Goal: Information Seeking & Learning: Learn about a topic

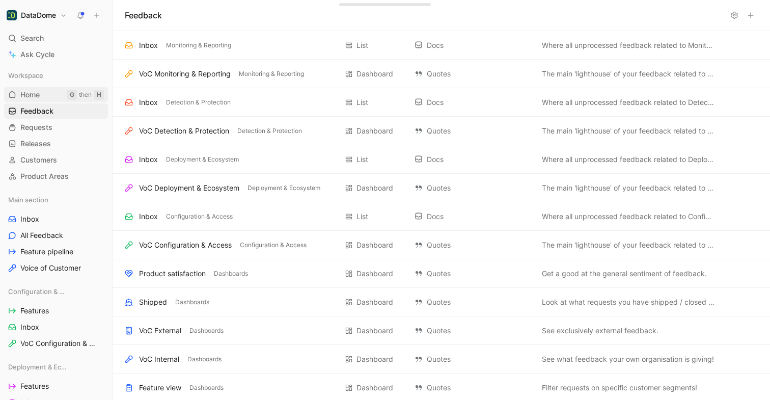
click at [46, 97] on link "Home G then H" at bounding box center [56, 94] width 104 height 15
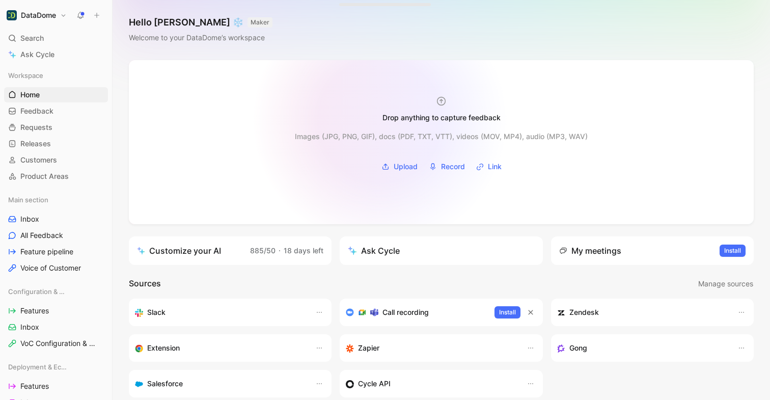
click at [380, 120] on div "Drop anything to capture feedback" at bounding box center [441, 110] width 159 height 28
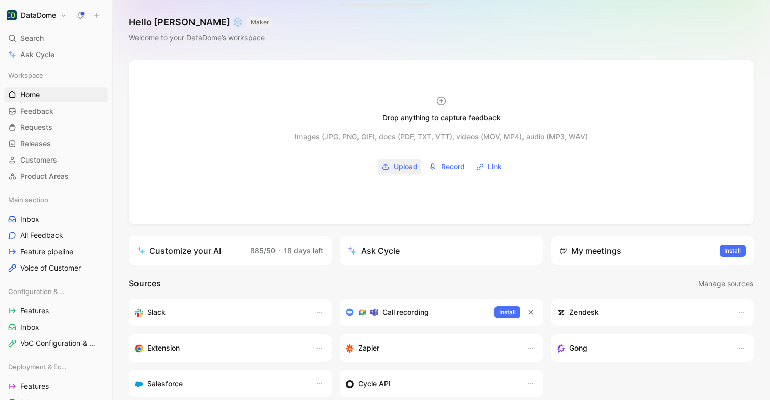
click at [399, 166] on span "Upload" at bounding box center [406, 166] width 24 height 12
click at [46, 111] on span "Feedback" at bounding box center [36, 111] width 33 height 10
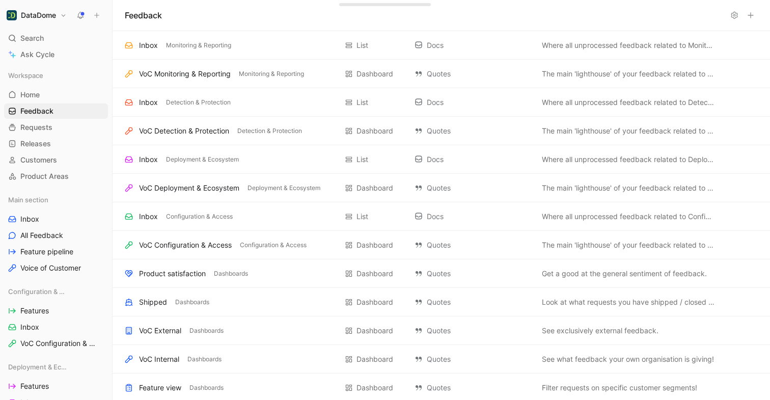
click at [750, 19] on icon at bounding box center [750, 15] width 8 height 8
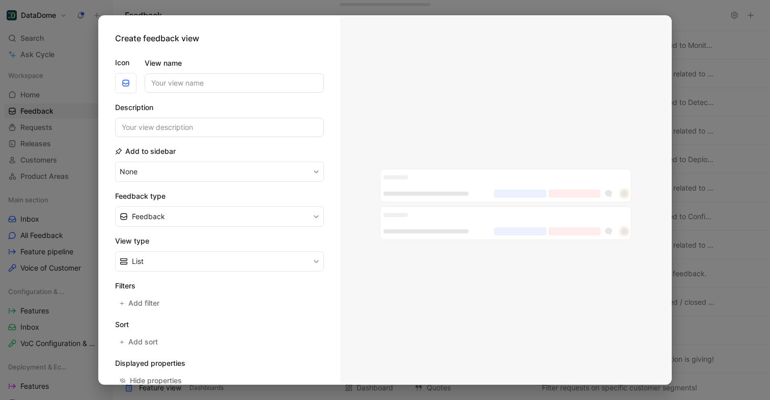
click at [731, 99] on div at bounding box center [385, 200] width 770 height 400
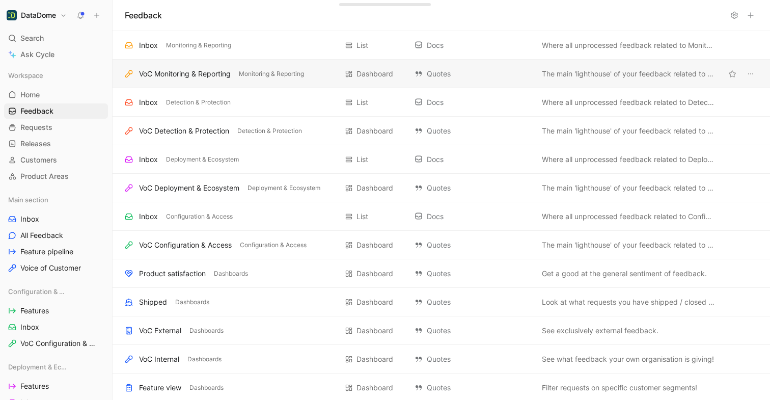
click at [221, 74] on div "VoC Monitoring & Reporting" at bounding box center [185, 74] width 92 height 12
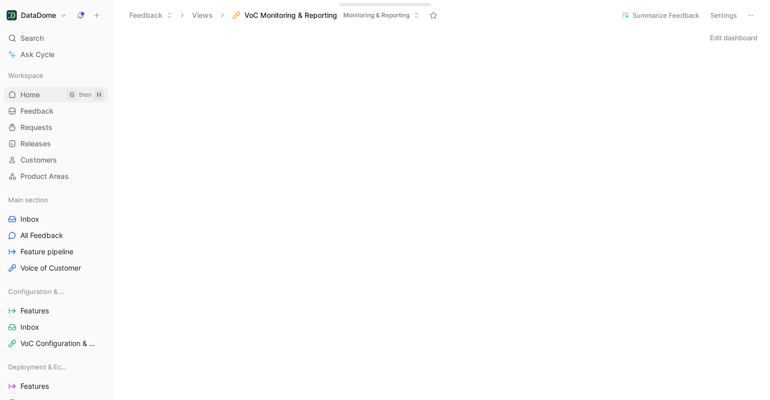
click at [35, 94] on span "Home" at bounding box center [29, 95] width 19 height 10
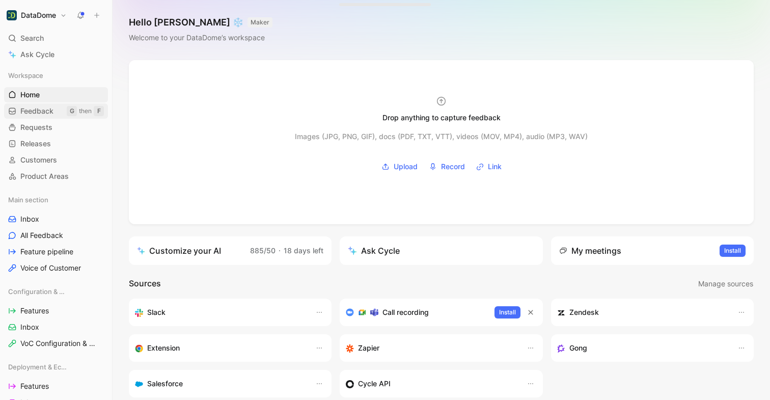
click at [51, 113] on span "Feedback" at bounding box center [36, 111] width 33 height 10
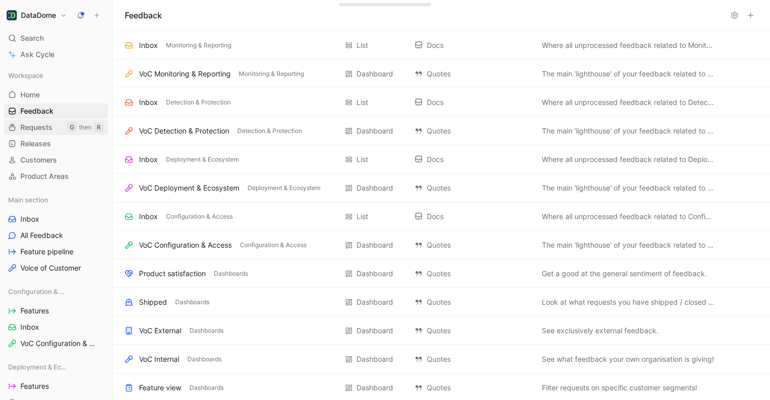
click at [51, 128] on span "Requests" at bounding box center [36, 127] width 32 height 10
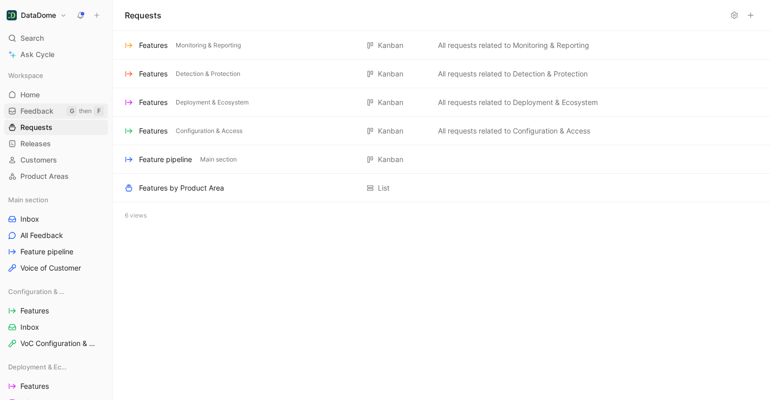
click at [47, 110] on span "Feedback" at bounding box center [36, 111] width 33 height 10
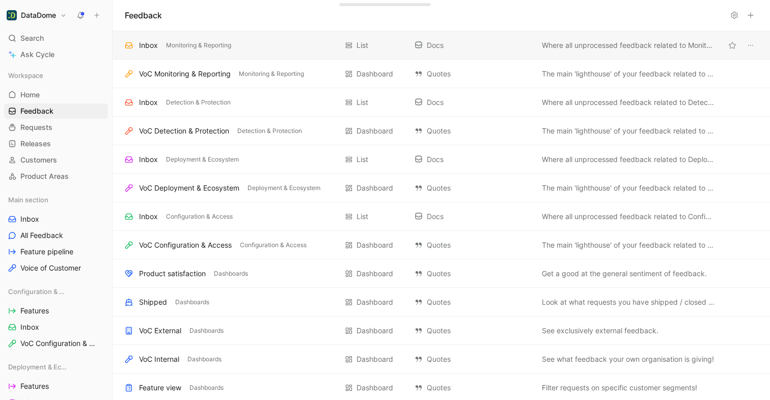
click at [292, 43] on div "Inbox Monitoring & Reporting" at bounding box center [231, 45] width 212 height 12
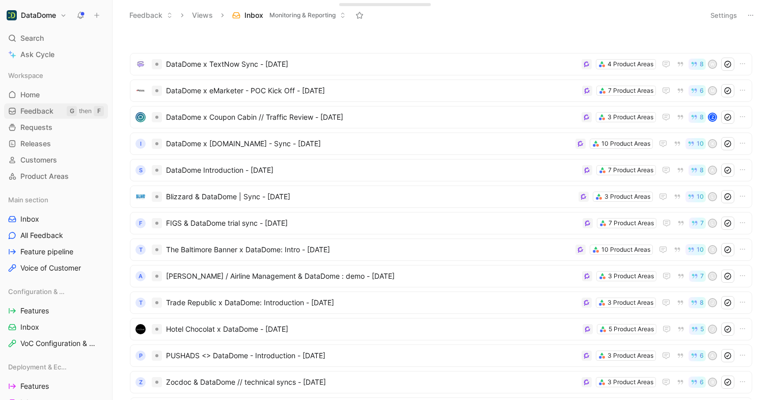
click at [46, 112] on span "Feedback" at bounding box center [36, 111] width 33 height 10
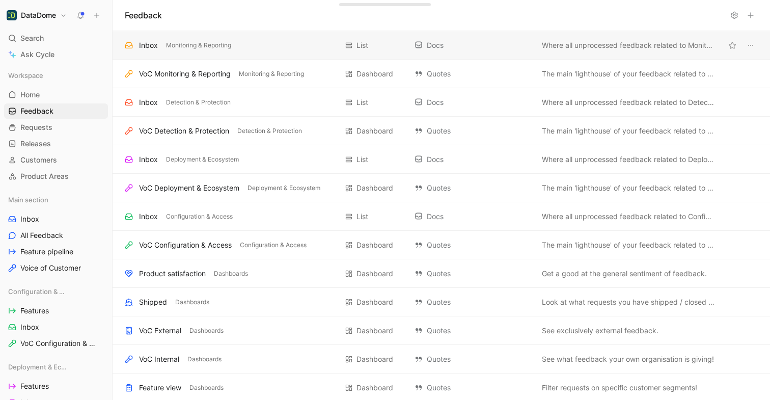
click at [273, 38] on div "Inbox Monitoring & Reporting List Docs Where all unprocessed feedback related t…" at bounding box center [441, 45] width 657 height 29
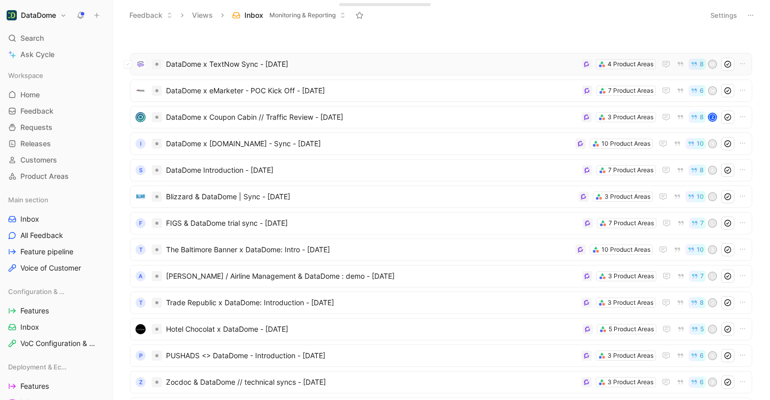
click at [266, 67] on span "DataDome x TextNow Sync - [DATE]" at bounding box center [371, 64] width 411 height 12
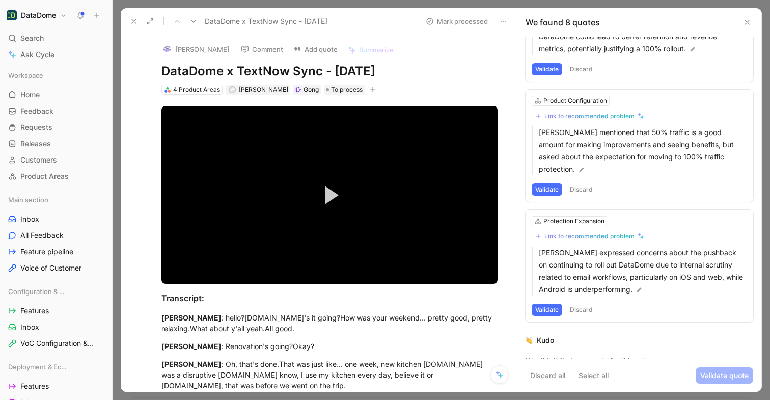
scroll to position [673, 0]
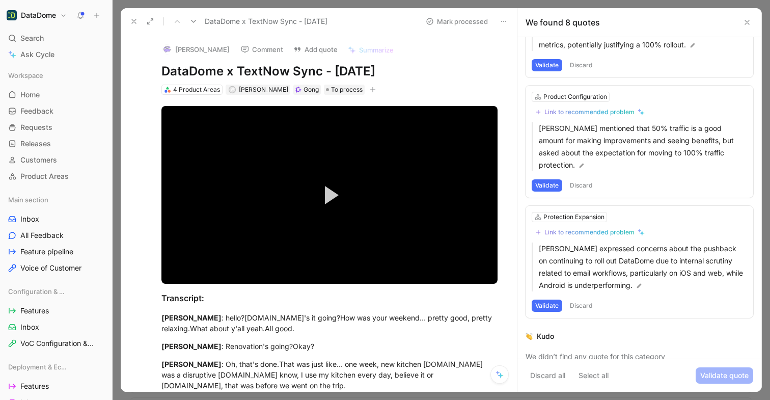
click at [697, 212] on div "Protection Expansion" at bounding box center [639, 217] width 215 height 10
click at [526, 215] on icon at bounding box center [525, 218] width 6 height 6
click at [521, 214] on input "checkbox" at bounding box center [521, 214] width 0 height 0
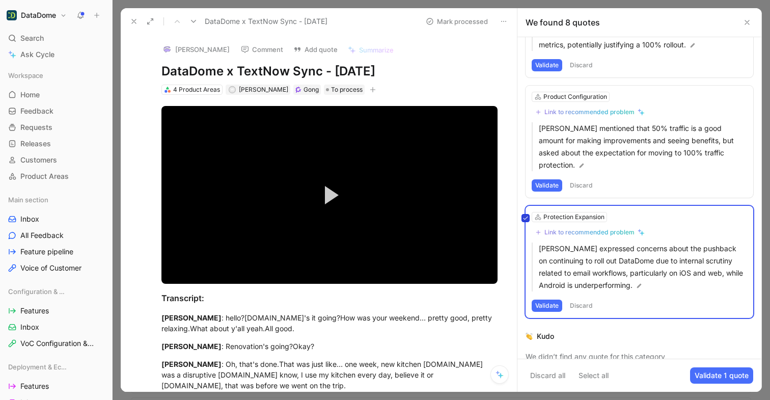
click at [526, 215] on icon at bounding box center [525, 218] width 6 height 6
click at [521, 214] on input "checkbox" at bounding box center [521, 214] width 0 height 0
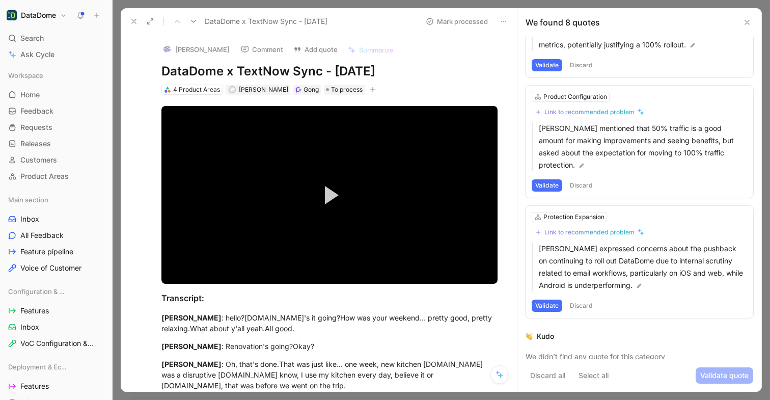
click at [526, 215] on icon at bounding box center [525, 218] width 6 height 6
click at [521, 214] on input "checkbox" at bounding box center [521, 214] width 0 height 0
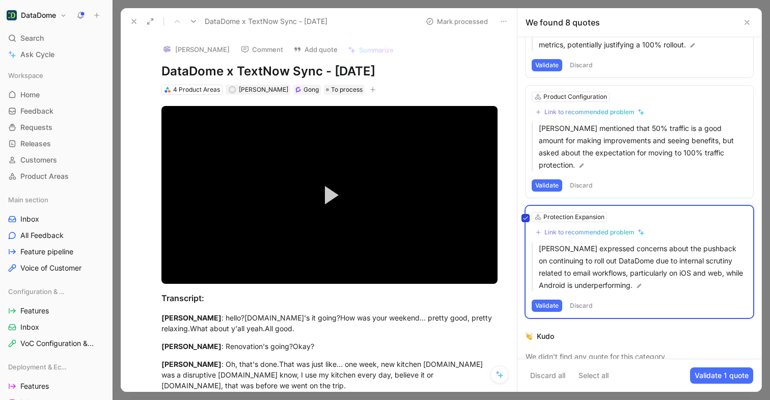
click at [526, 215] on icon at bounding box center [525, 218] width 6 height 6
click at [521, 214] on input "checkbox" at bounding box center [521, 214] width 0 height 0
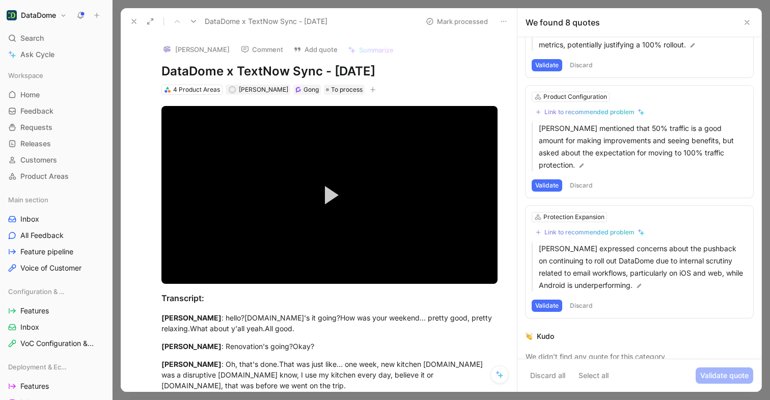
click at [747, 22] on use at bounding box center [747, 22] width 4 height 4
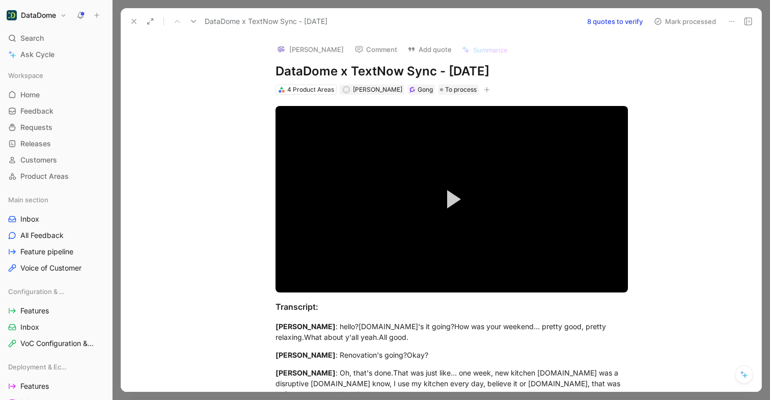
click at [134, 24] on icon at bounding box center [134, 21] width 8 height 8
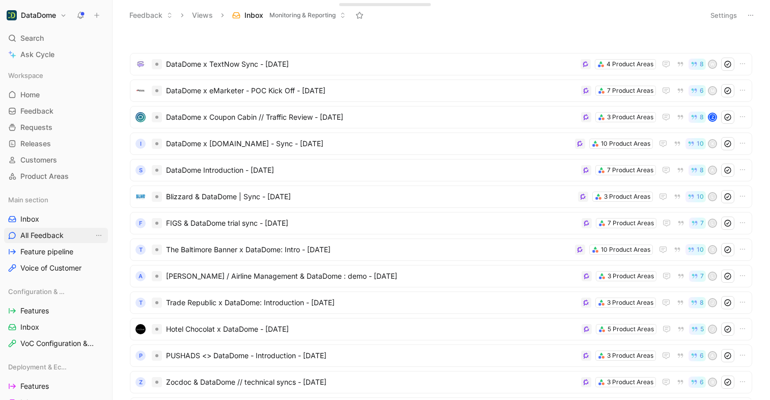
click at [52, 231] on span "All Feedback" at bounding box center [41, 235] width 43 height 10
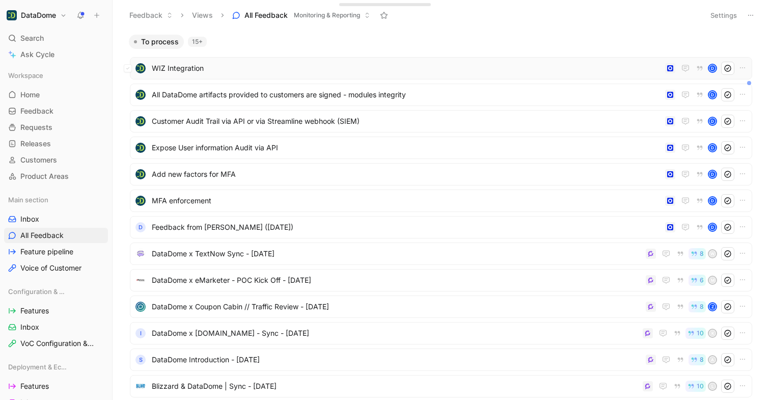
click at [326, 71] on span "WIZ Integration" at bounding box center [406, 68] width 509 height 12
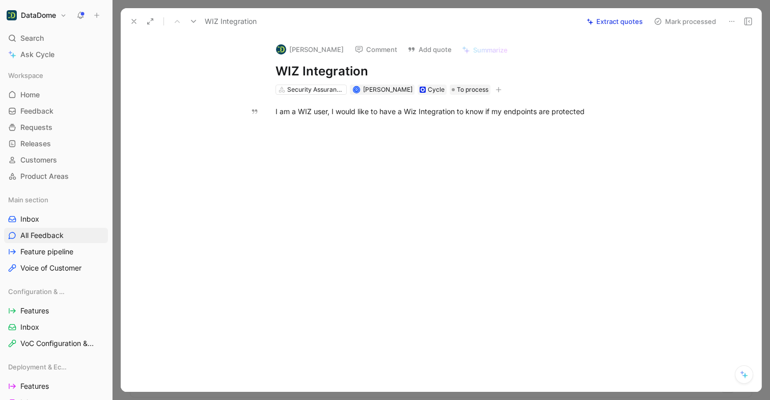
click at [133, 22] on icon at bounding box center [134, 21] width 8 height 8
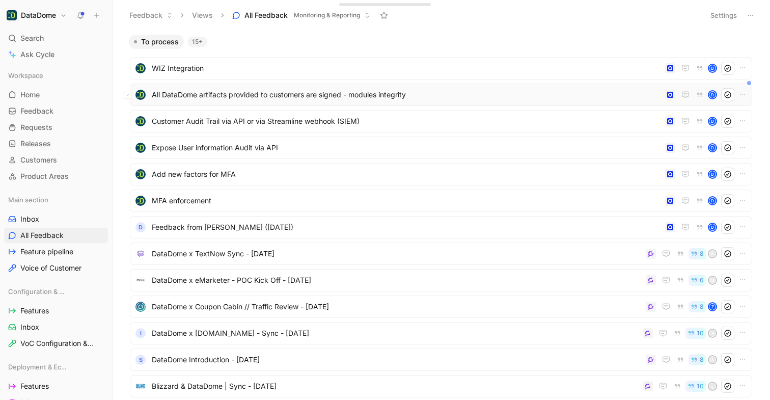
click at [248, 101] on div "All DataDome artifacts provided to customers are signed - modules integrity d" at bounding box center [440, 94] width 615 height 13
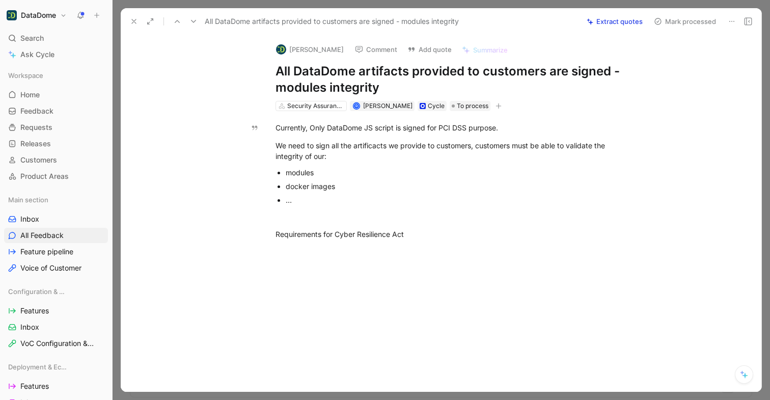
click at [197, 23] on icon at bounding box center [193, 21] width 8 height 8
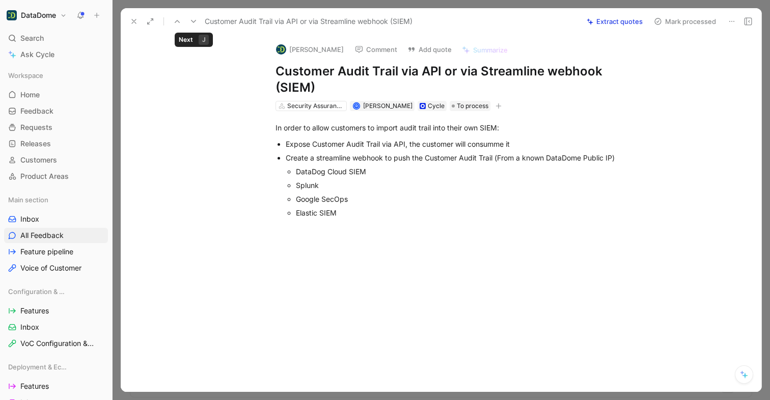
click at [194, 22] on use at bounding box center [193, 21] width 5 height 3
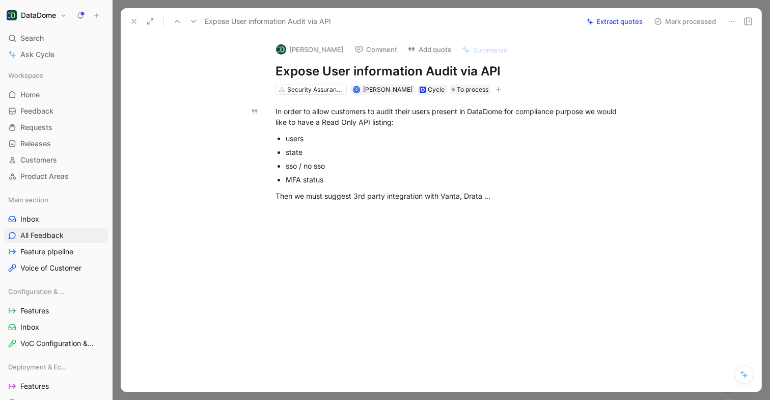
click at [190, 17] on button at bounding box center [193, 21] width 14 height 14
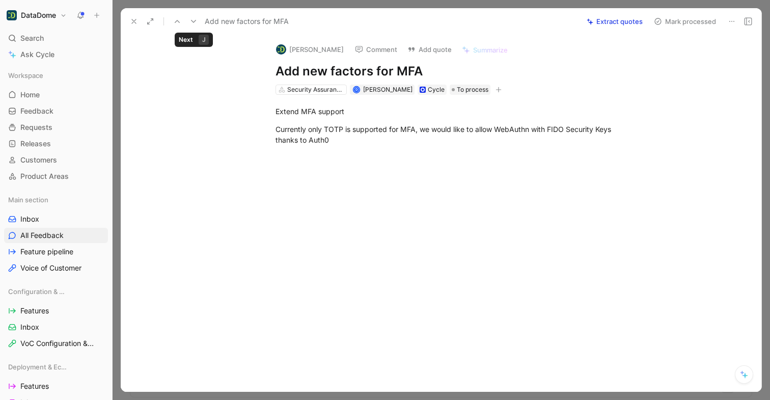
click at [190, 18] on icon at bounding box center [193, 21] width 8 height 8
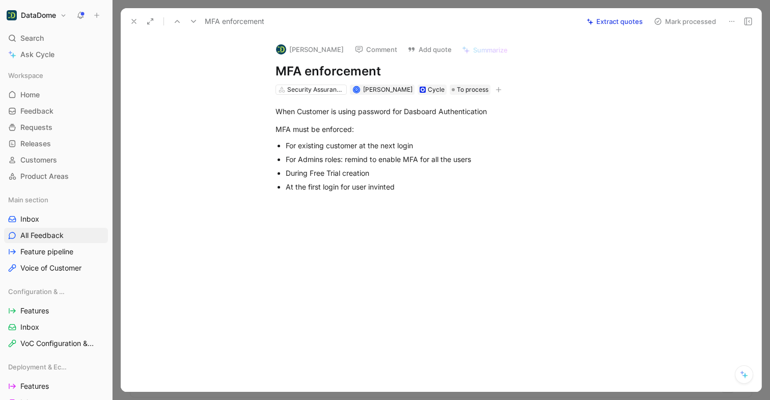
click at [190, 18] on icon at bounding box center [193, 21] width 8 height 8
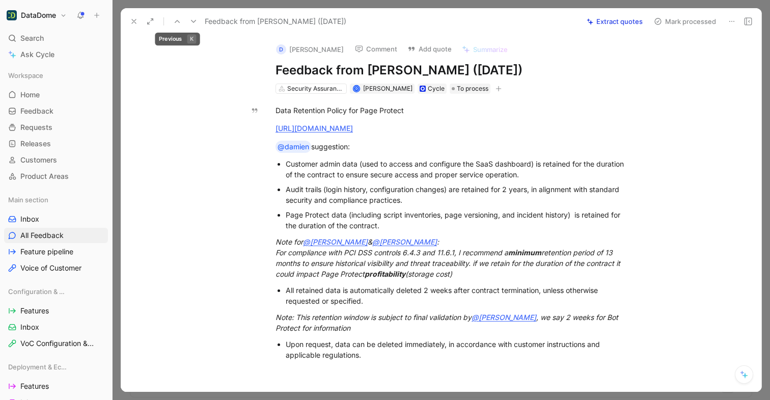
click at [191, 23] on icon at bounding box center [193, 21] width 8 height 8
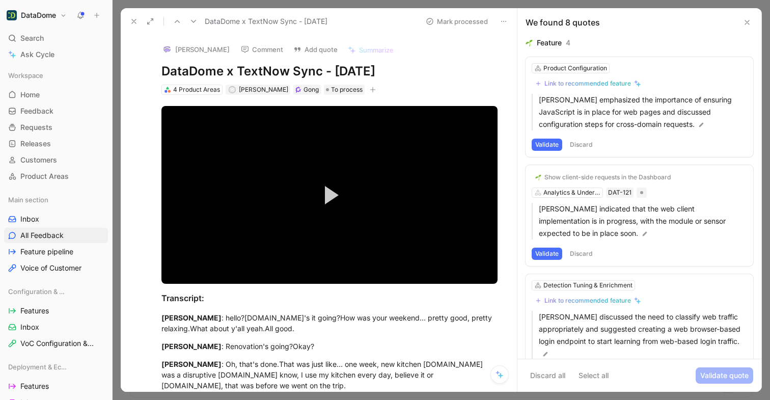
click at [177, 23] on icon at bounding box center [177, 21] width 8 height 8
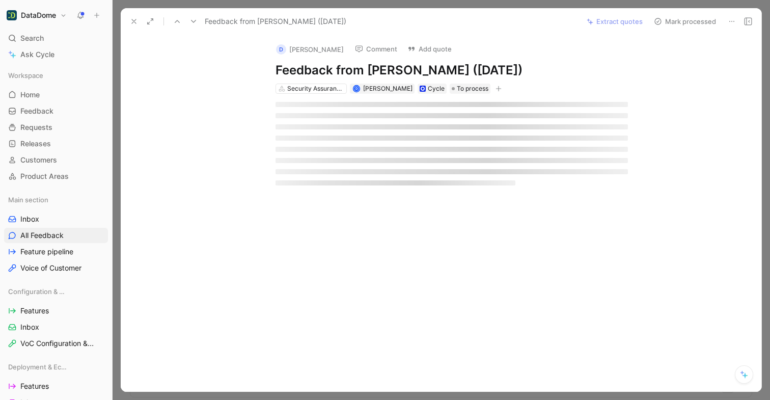
click at [177, 23] on icon at bounding box center [177, 21] width 8 height 8
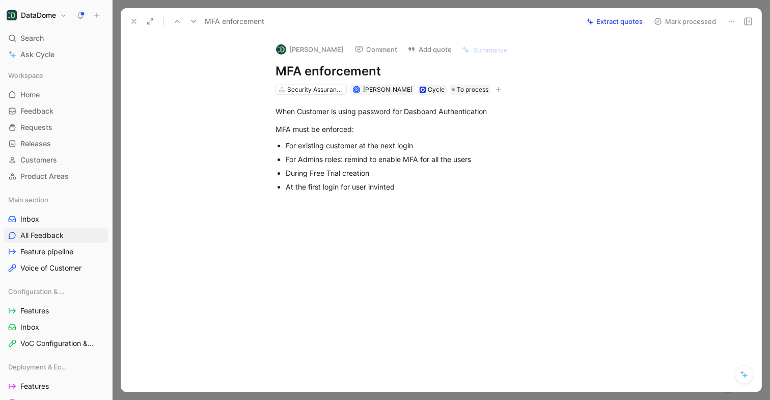
click at [177, 23] on icon at bounding box center [177, 21] width 8 height 8
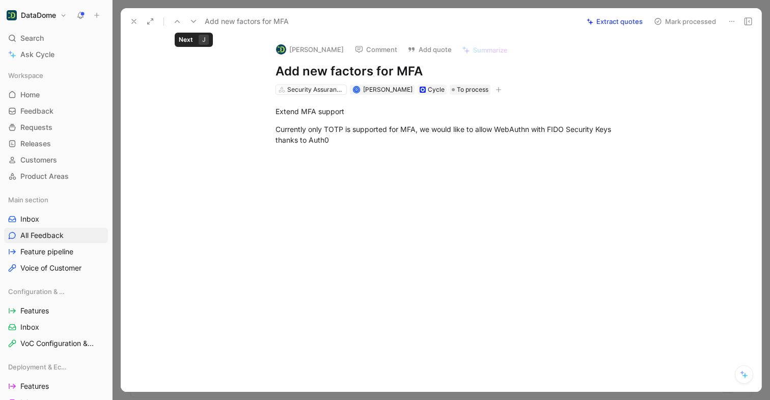
click at [200, 16] on button at bounding box center [193, 21] width 14 height 14
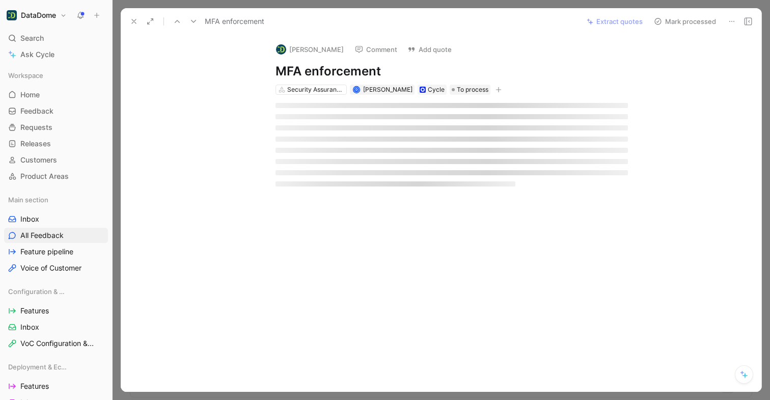
click at [200, 16] on button at bounding box center [193, 21] width 14 height 14
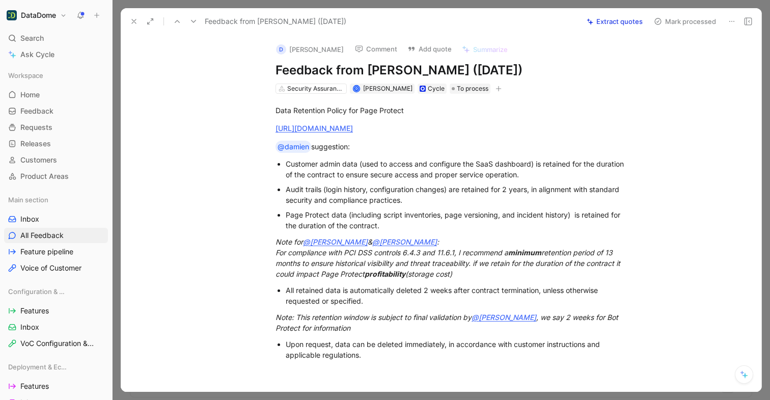
click at [197, 19] on icon at bounding box center [193, 21] width 8 height 8
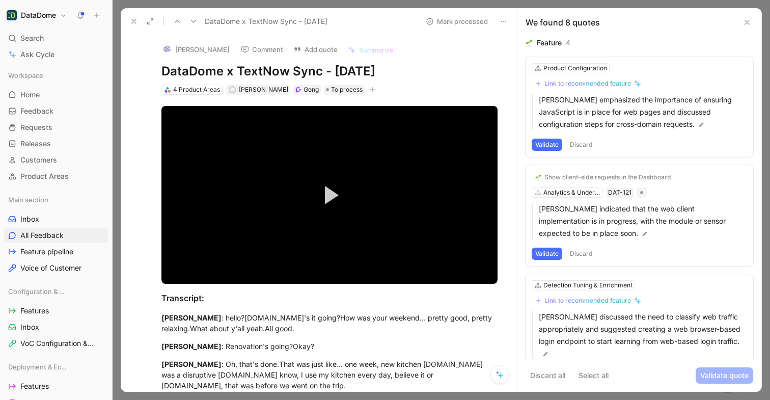
click at [197, 19] on icon at bounding box center [193, 21] width 8 height 8
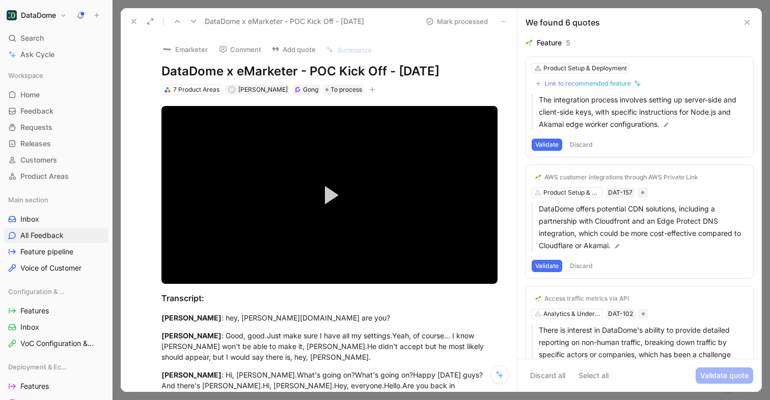
click at [185, 20] on div at bounding box center [185, 21] width 31 height 14
click at [179, 20] on icon at bounding box center [177, 21] width 8 height 8
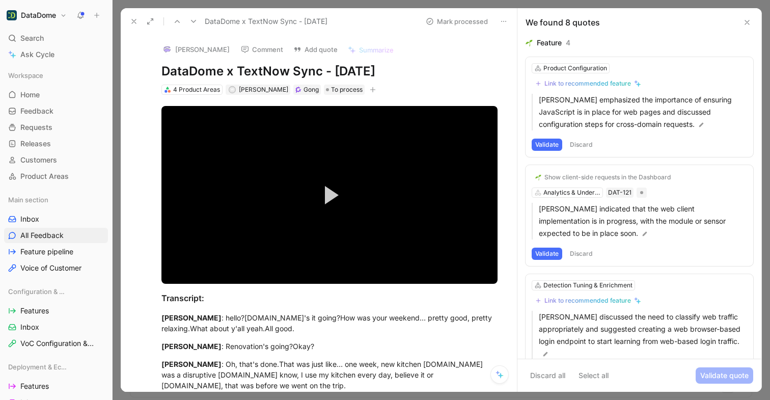
click at [179, 20] on icon at bounding box center [177, 21] width 8 height 8
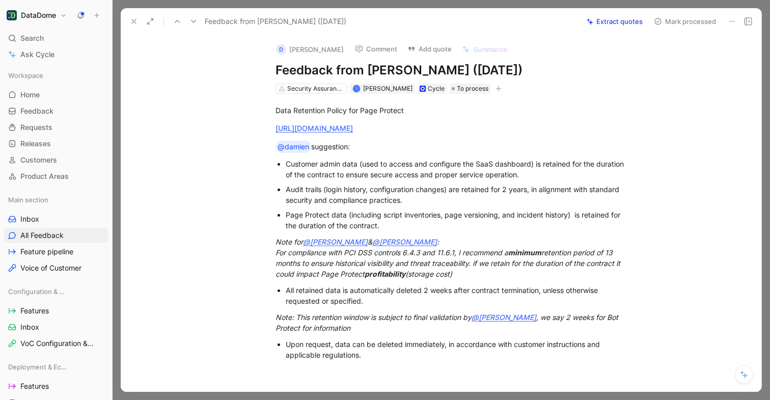
click at [179, 20] on icon at bounding box center [177, 21] width 8 height 8
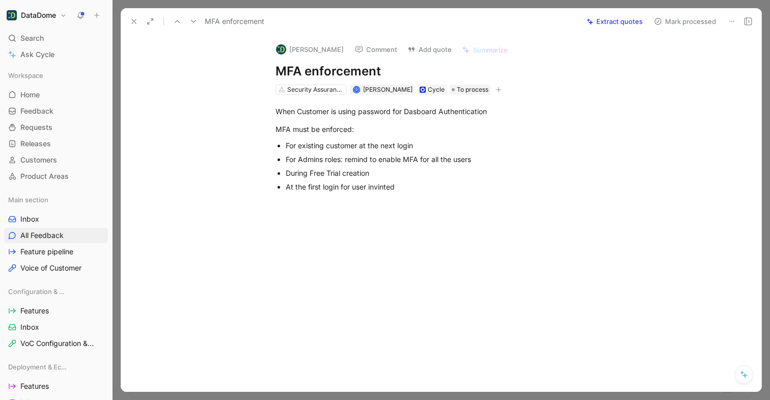
click at [179, 20] on icon at bounding box center [177, 21] width 8 height 8
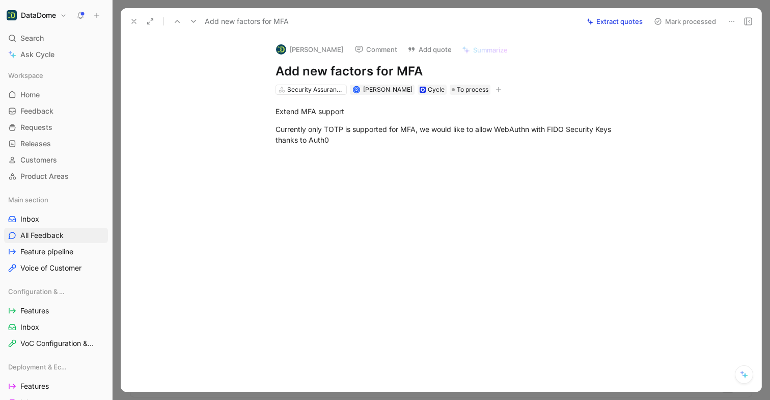
click at [179, 20] on icon at bounding box center [177, 21] width 8 height 8
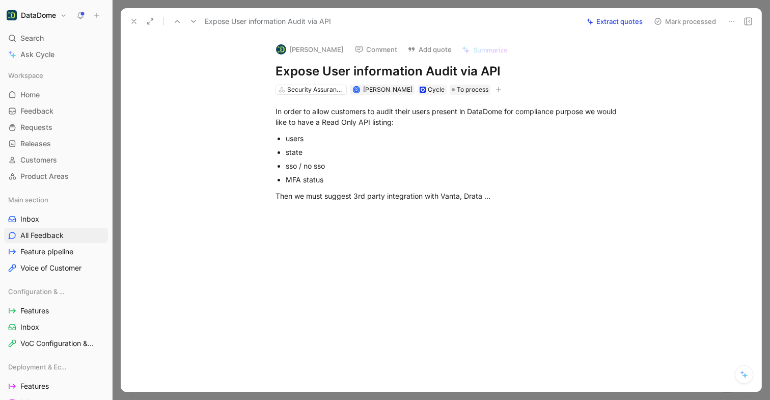
click at [179, 20] on icon at bounding box center [177, 21] width 8 height 8
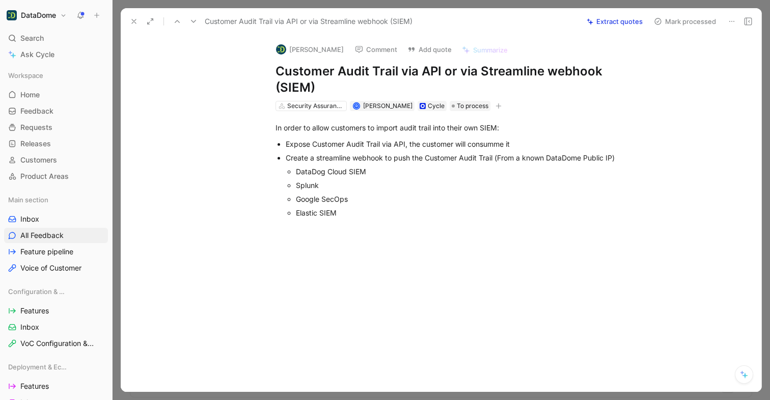
click at [179, 20] on icon at bounding box center [177, 21] width 8 height 8
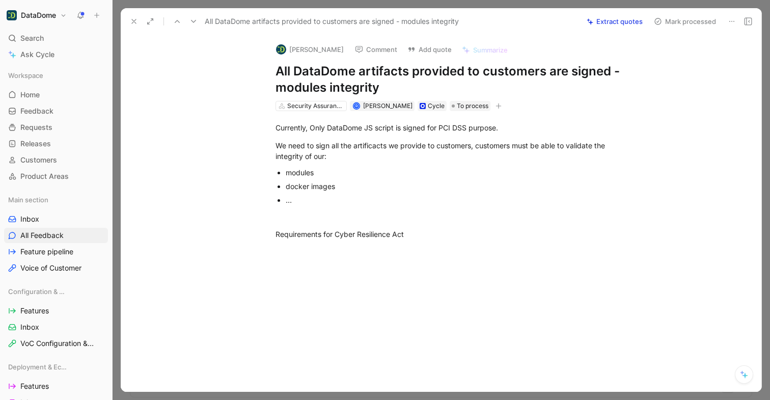
click at [179, 20] on icon at bounding box center [177, 21] width 8 height 8
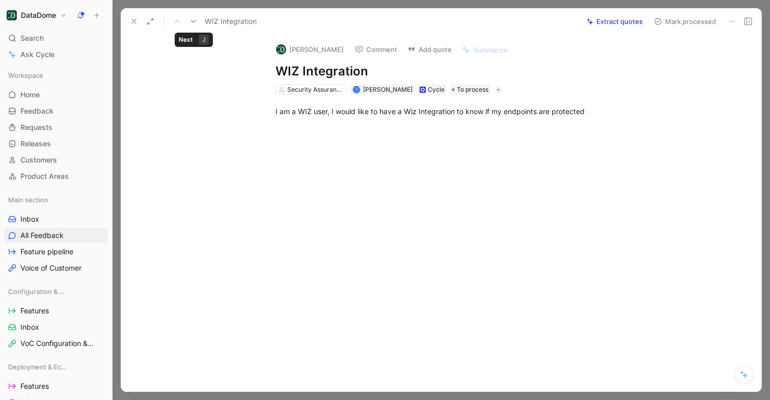
click at [189, 23] on icon at bounding box center [193, 21] width 8 height 8
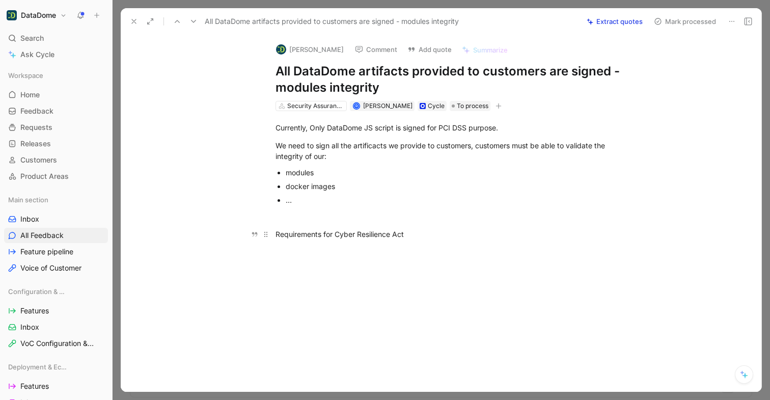
click at [368, 232] on div "Requirements for Cyber Resilience Act" at bounding box center [451, 234] width 352 height 11
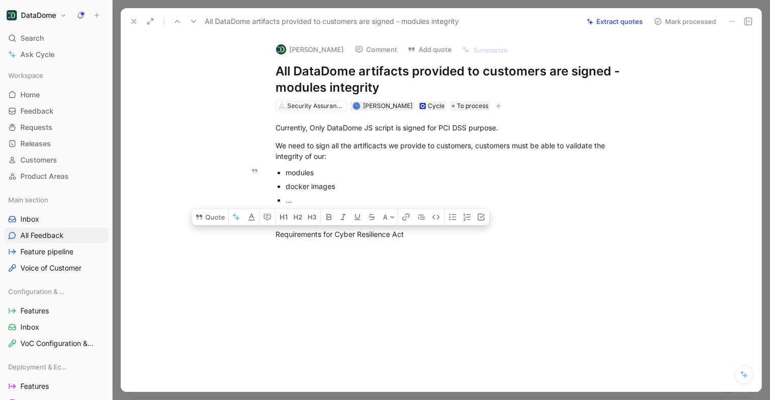
click at [353, 181] on div "docker images" at bounding box center [457, 186] width 342 height 11
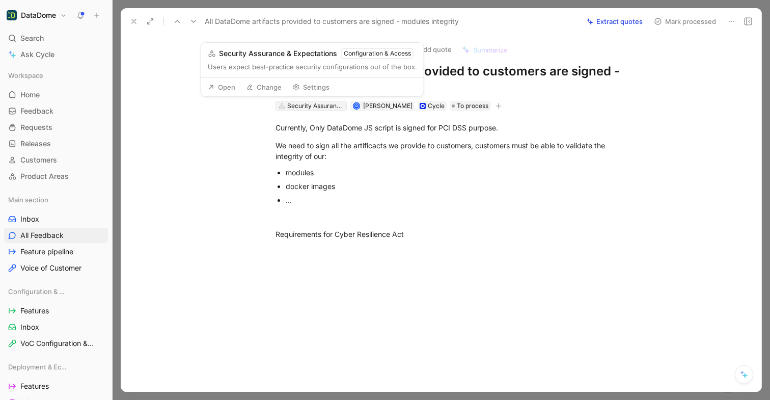
click at [327, 105] on div "Security Assurance & Expectations" at bounding box center [315, 106] width 57 height 10
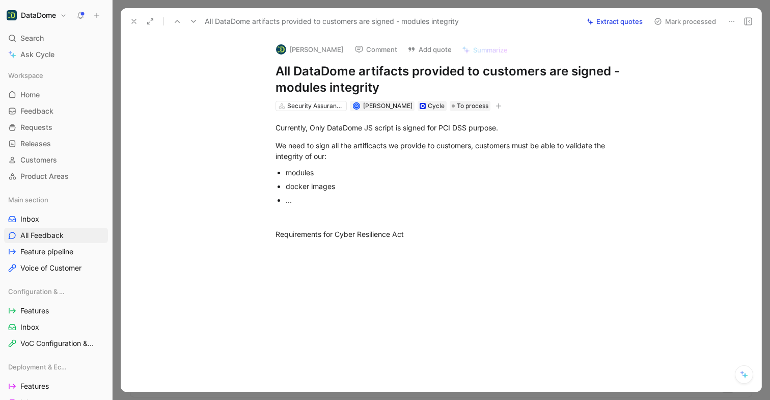
click at [230, 112] on div "Currently, Only DataDome JS script is signed for PCI DSS purpose. We need to si…" at bounding box center [451, 181] width 619 height 140
click at [173, 19] on icon at bounding box center [177, 21] width 8 height 8
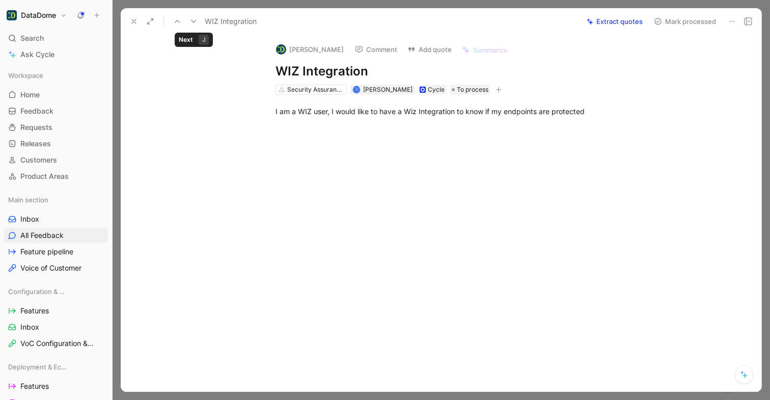
click at [194, 20] on icon at bounding box center [193, 21] width 8 height 8
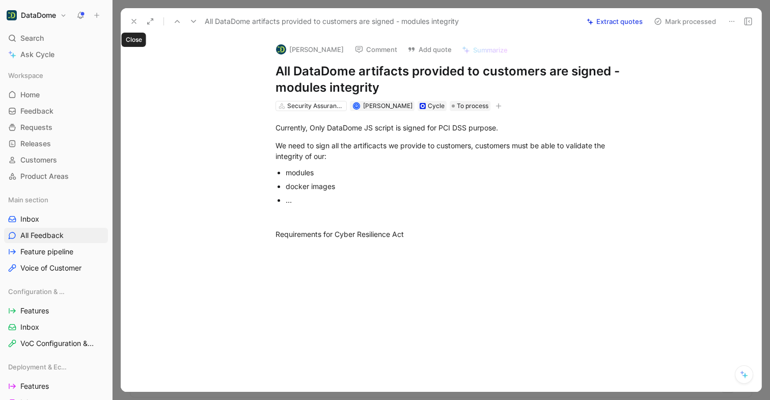
click at [136, 17] on icon at bounding box center [134, 21] width 8 height 8
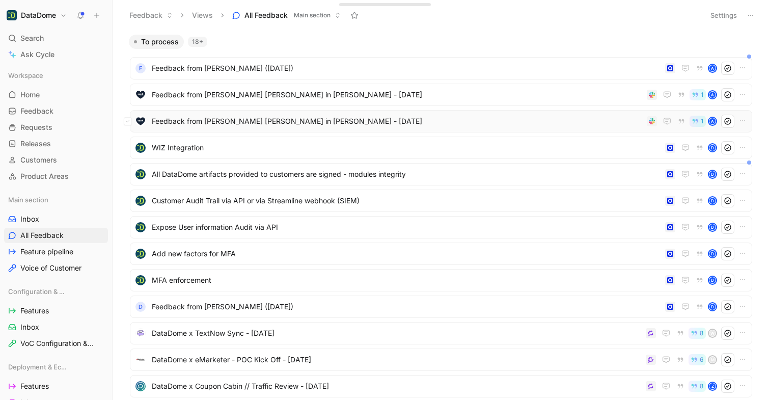
click at [294, 124] on span "Feedback from [PERSON_NAME] [PERSON_NAME] in [PERSON_NAME] - [DATE]" at bounding box center [397, 121] width 491 height 12
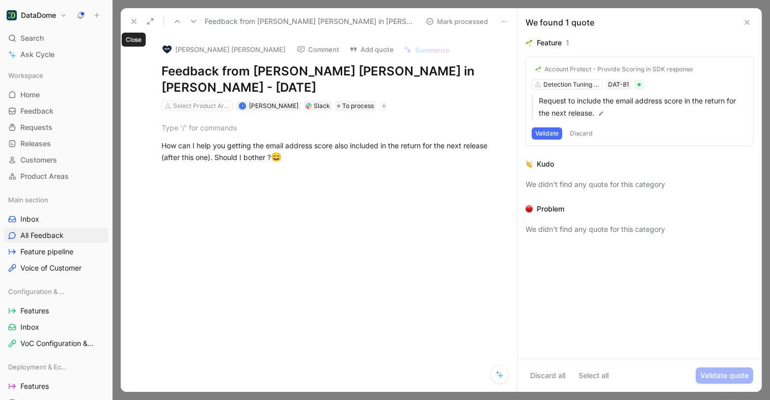
click at [134, 21] on icon at bounding box center [134, 21] width 8 height 8
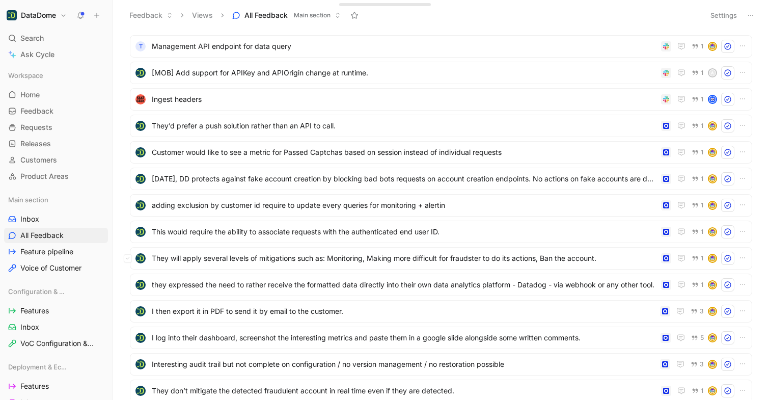
scroll to position [669, 0]
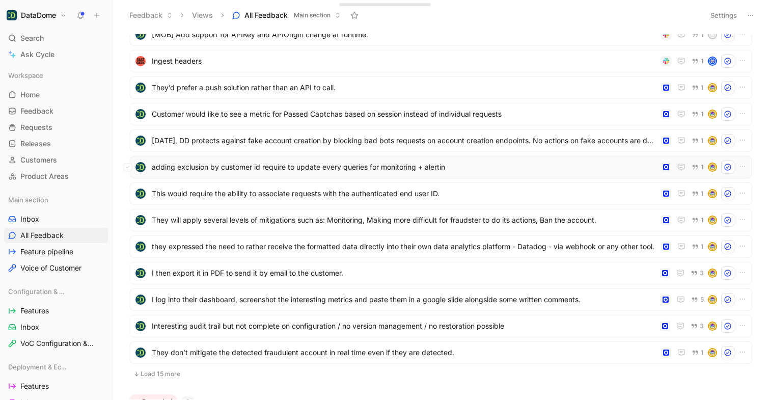
click at [263, 169] on span "adding exclusion by customer id require to update every queries for monitoring …" at bounding box center [404, 167] width 505 height 12
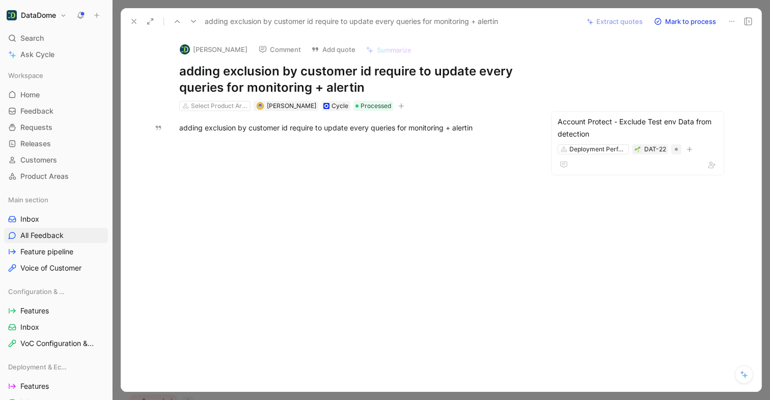
click at [132, 22] on use at bounding box center [134, 21] width 4 height 4
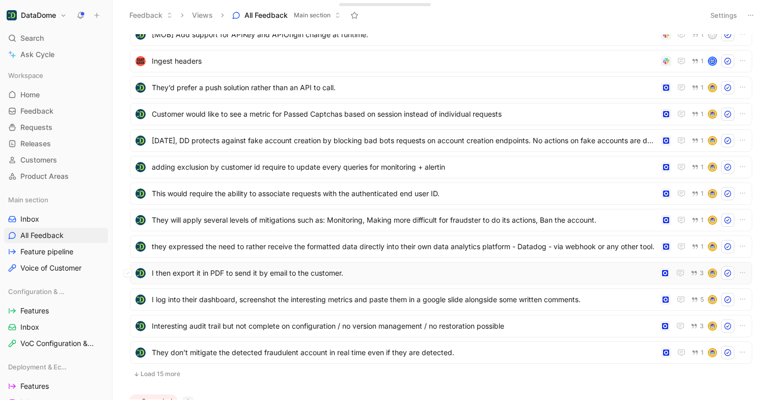
click at [216, 270] on span "I then export it in PDF to send it by email to the customer." at bounding box center [404, 273] width 504 height 12
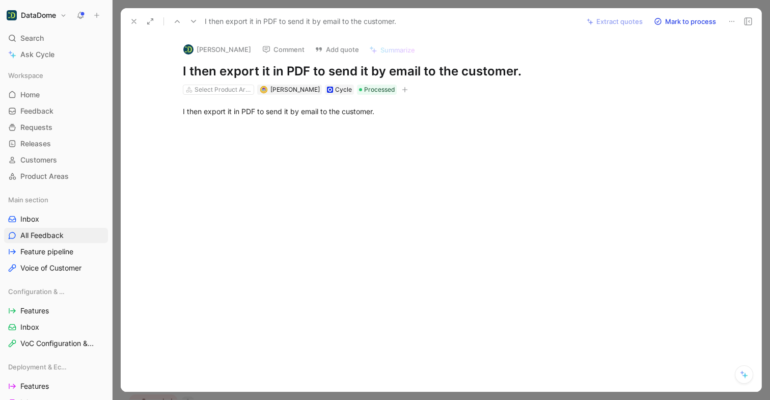
click at [133, 21] on use at bounding box center [134, 21] width 4 height 4
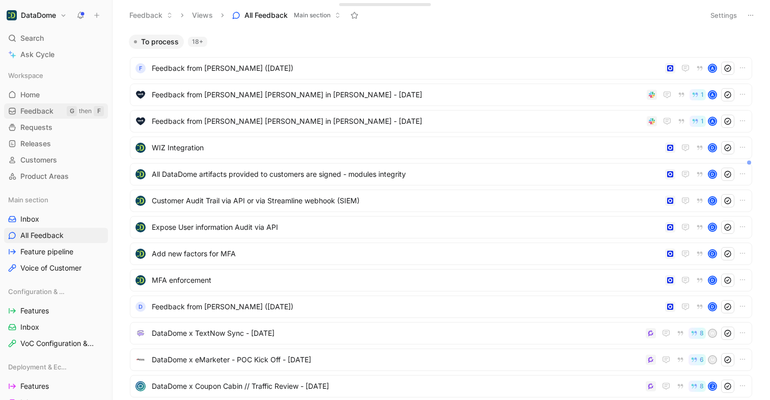
click at [45, 112] on span "Feedback" at bounding box center [36, 111] width 33 height 10
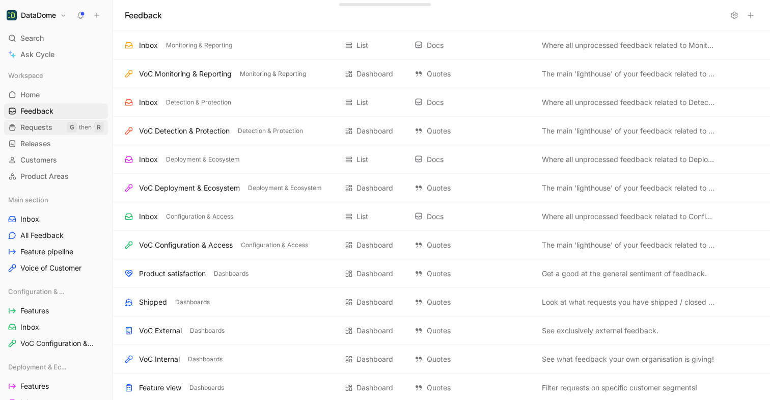
click at [40, 124] on span "Requests" at bounding box center [36, 127] width 32 height 10
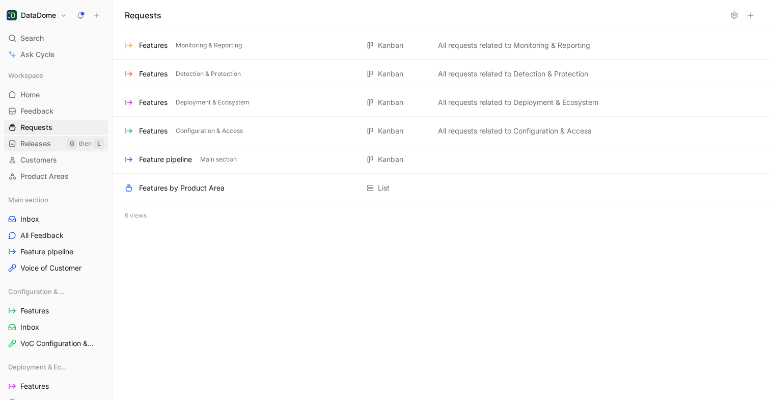
click at [38, 145] on span "Releases" at bounding box center [35, 144] width 31 height 10
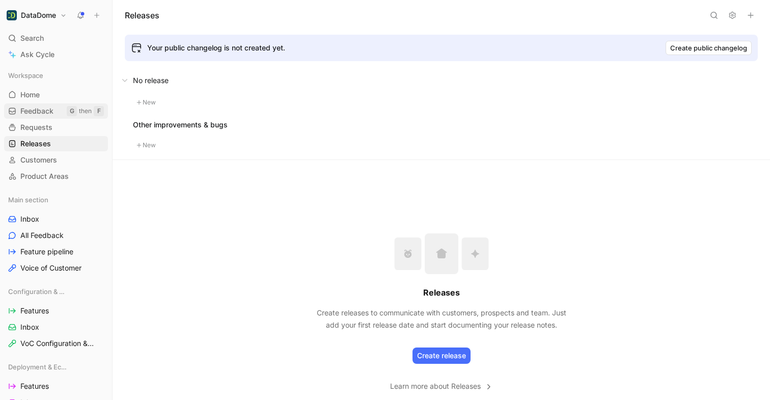
click at [40, 114] on span "Feedback" at bounding box center [36, 111] width 33 height 10
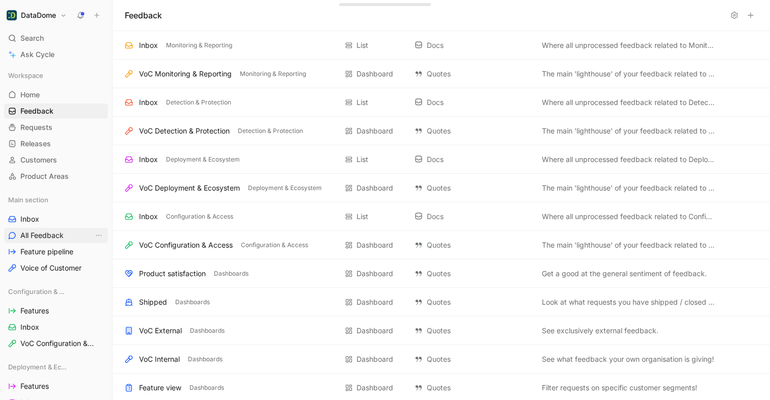
click at [51, 234] on span "All Feedback" at bounding box center [41, 235] width 43 height 10
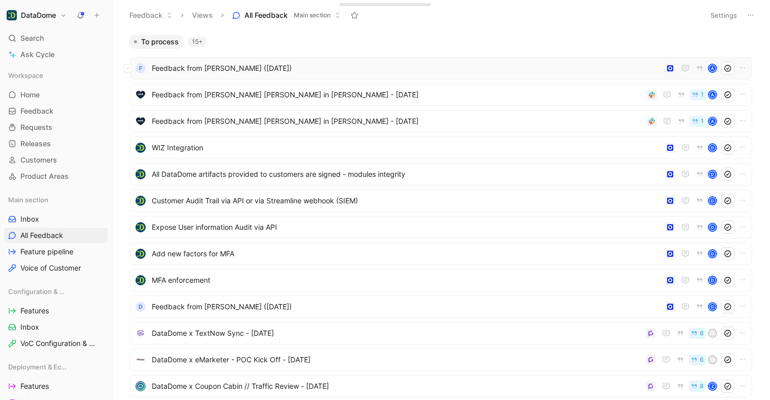
click at [233, 65] on span "Feedback from [PERSON_NAME] ([DATE])" at bounding box center [406, 68] width 509 height 12
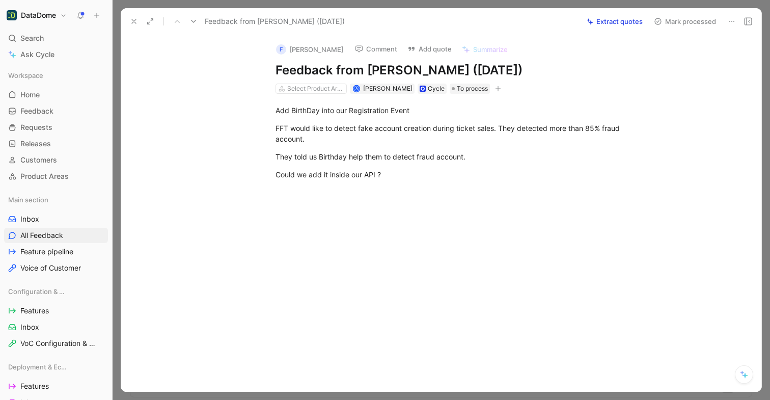
click at [129, 21] on button at bounding box center [134, 21] width 14 height 14
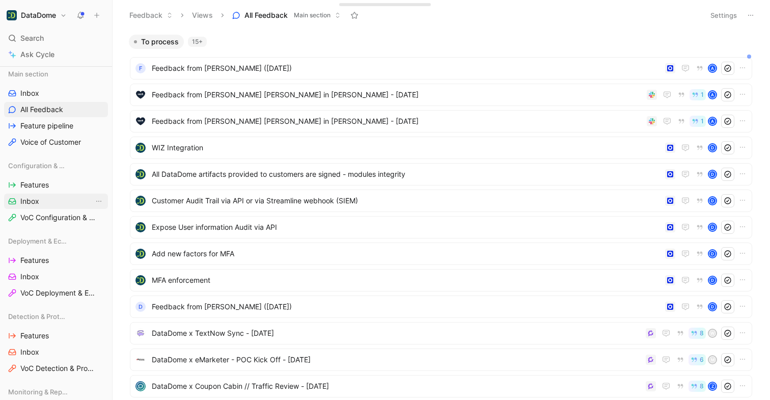
scroll to position [127, 0]
click at [72, 242] on icon at bounding box center [71, 239] width 7 height 7
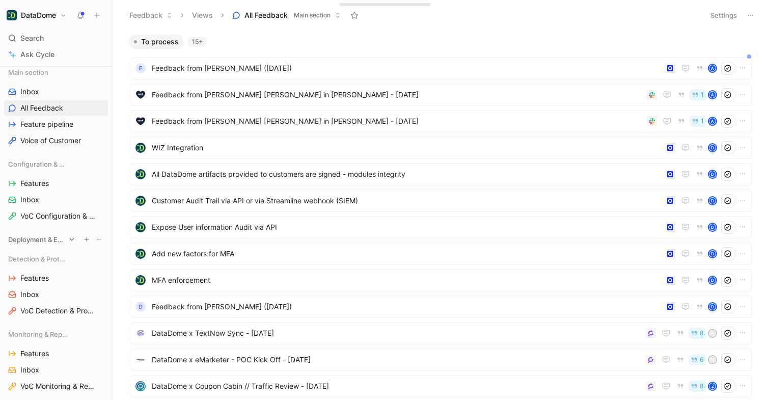
click at [72, 242] on icon at bounding box center [71, 239] width 7 height 7
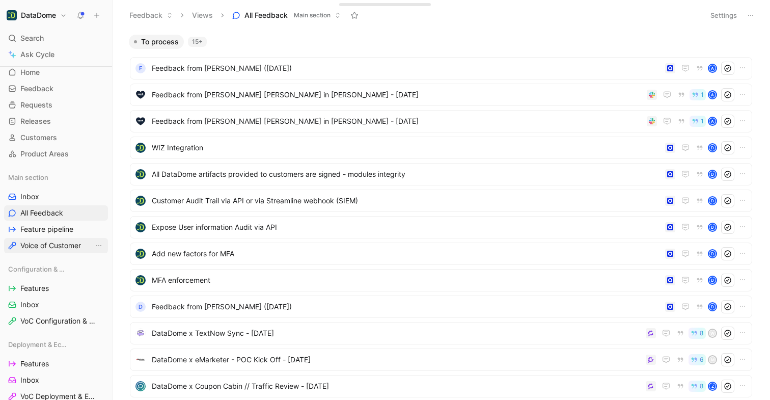
scroll to position [0, 0]
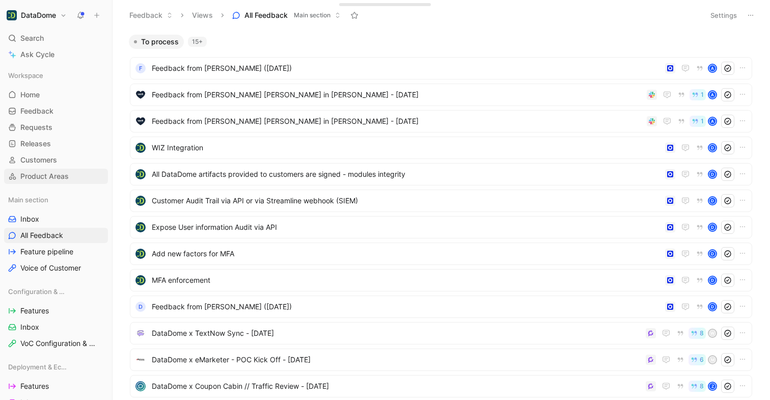
click at [56, 177] on span "Product Areas" at bounding box center [44, 176] width 48 height 10
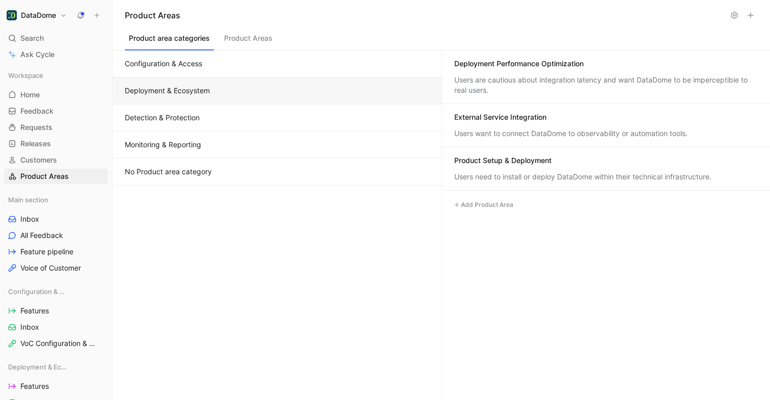
click at [203, 90] on button "Deployment & Ecosystem" at bounding box center [277, 90] width 329 height 27
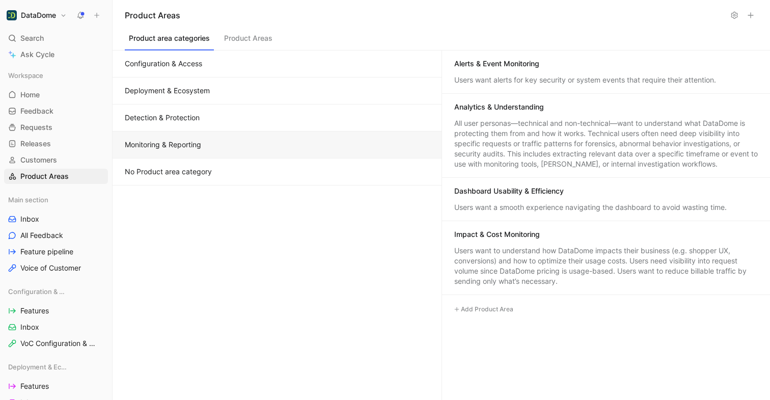
click at [228, 145] on button "Monitoring & Reporting" at bounding box center [277, 144] width 329 height 27
click at [272, 176] on button "No Product area category" at bounding box center [277, 171] width 329 height 27
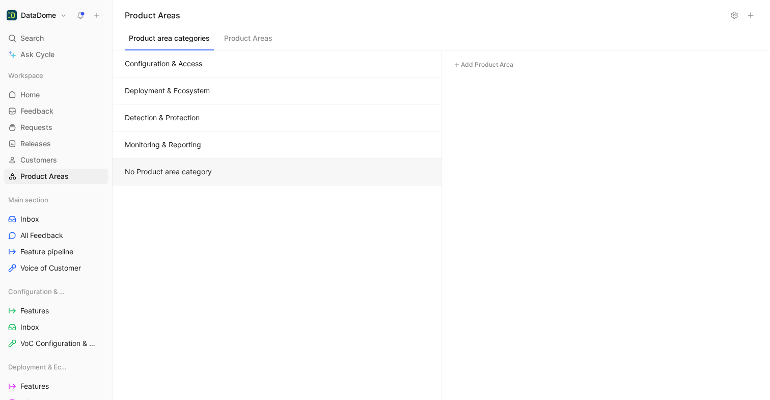
click at [264, 143] on button "Monitoring & Reporting" at bounding box center [277, 144] width 329 height 27
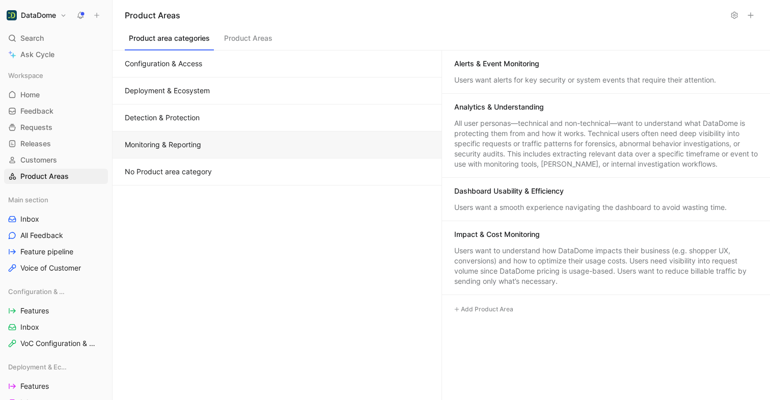
click at [391, 118] on button "Detection & Protection" at bounding box center [277, 117] width 329 height 27
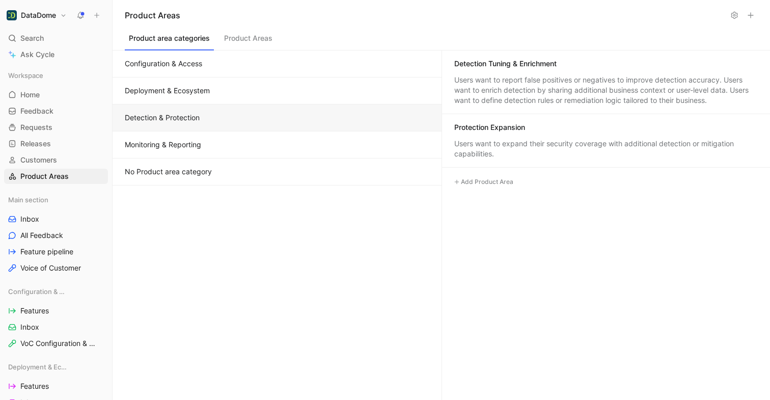
click at [339, 98] on button "Deployment & Ecosystem" at bounding box center [277, 90] width 329 height 27
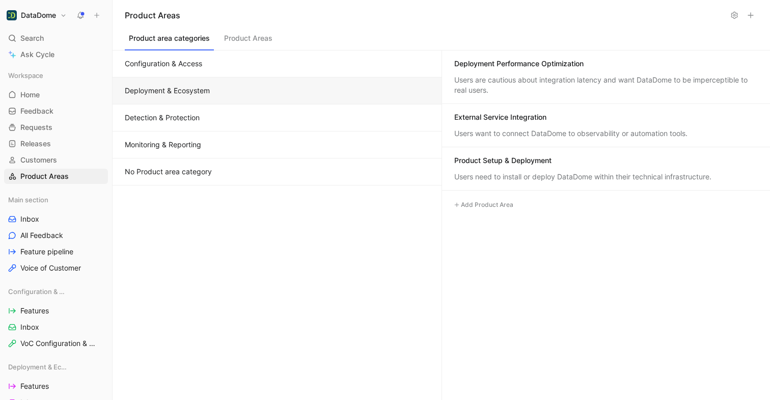
click at [334, 122] on button "Detection & Protection" at bounding box center [277, 117] width 329 height 27
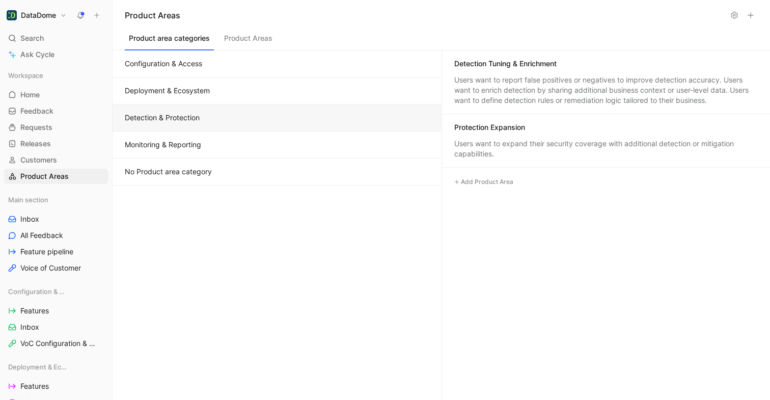
click at [329, 82] on button "Deployment & Ecosystem" at bounding box center [277, 90] width 329 height 27
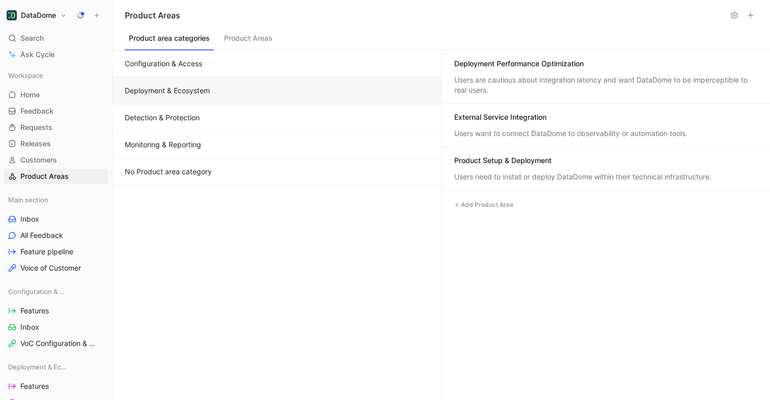
click at [330, 58] on button "Configuration & Access" at bounding box center [277, 63] width 329 height 27
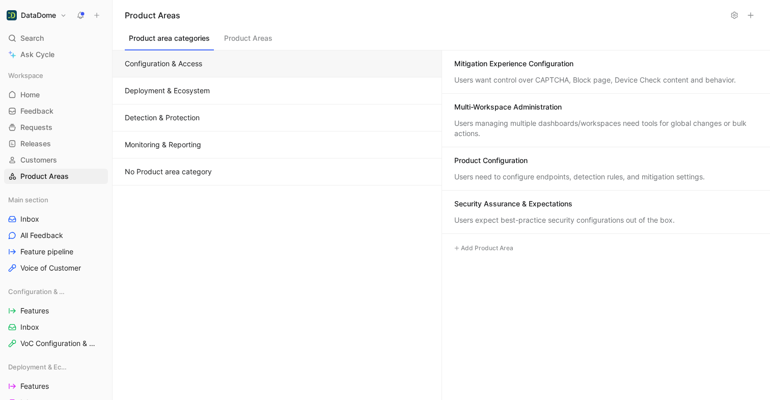
click at [277, 82] on button "Deployment & Ecosystem" at bounding box center [277, 90] width 329 height 27
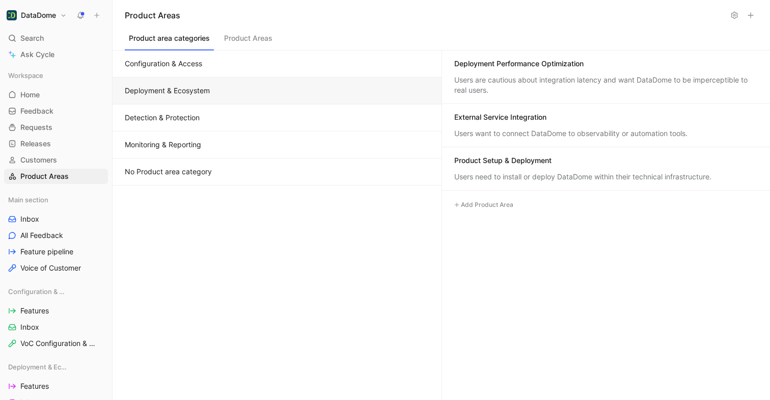
click at [258, 112] on button "Detection & Protection" at bounding box center [277, 117] width 329 height 27
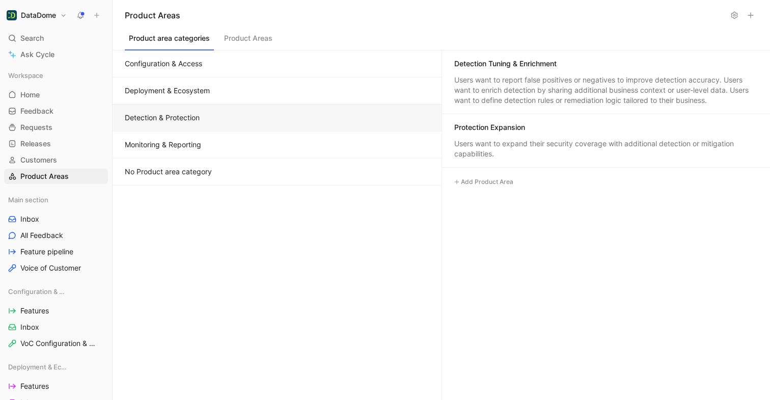
click at [283, 140] on button "Monitoring & Reporting" at bounding box center [277, 144] width 329 height 27
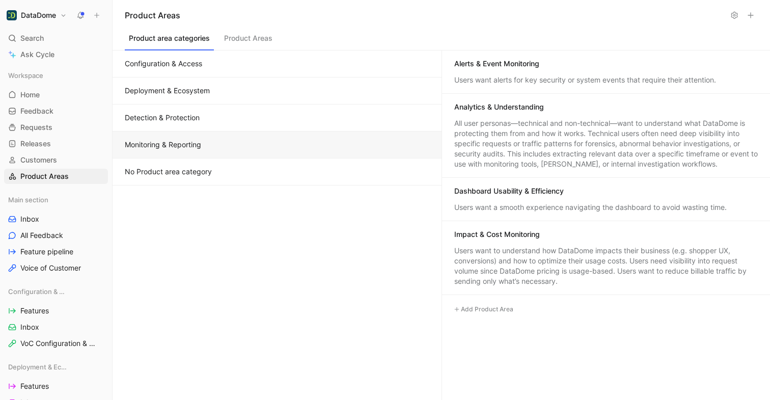
click at [480, 114] on div "Analytics & Understanding All user personas—technical and non-technical—want to…" at bounding box center [606, 136] width 328 height 84
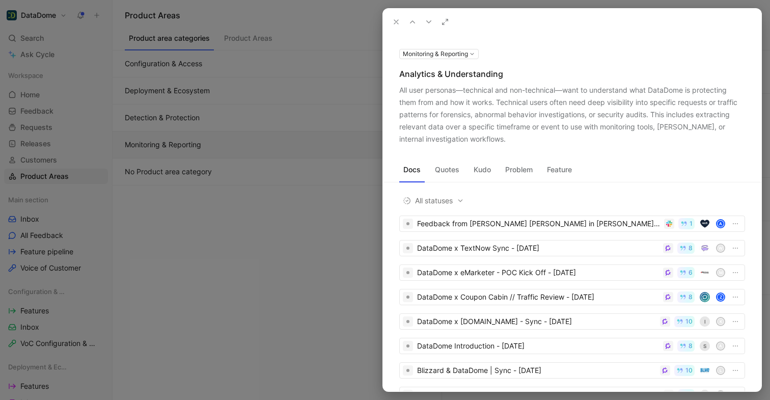
click at [399, 22] on icon at bounding box center [396, 22] width 8 height 8
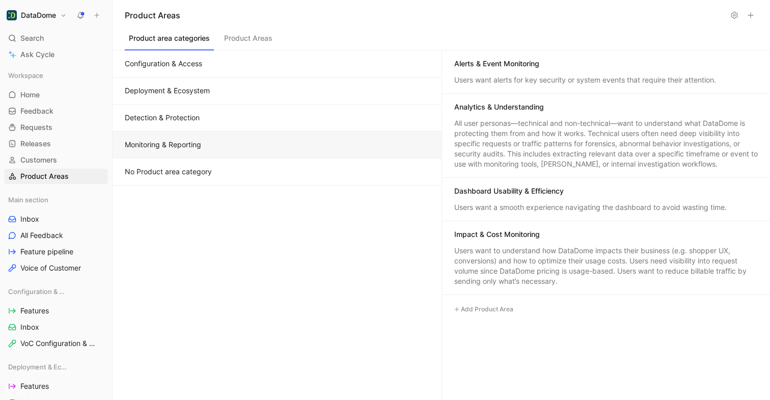
click at [208, 124] on button "Detection & Protection" at bounding box center [277, 117] width 329 height 27
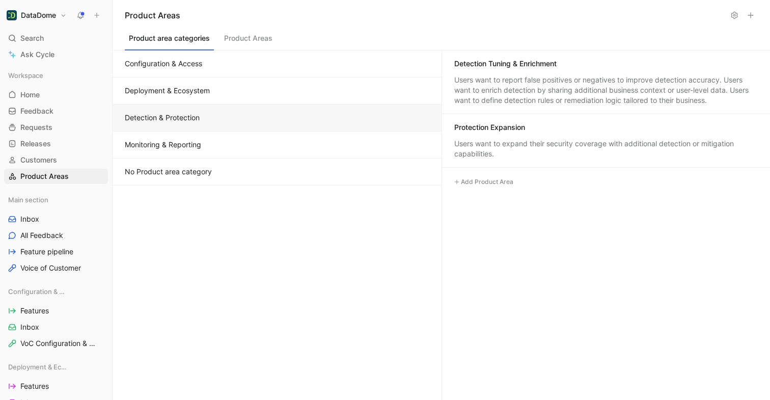
click at [214, 89] on button "Deployment & Ecosystem" at bounding box center [277, 90] width 329 height 27
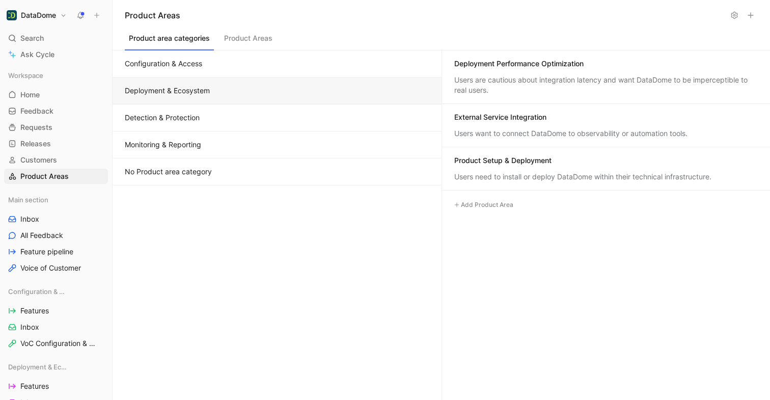
click at [214, 69] on button "Configuration & Access" at bounding box center [277, 63] width 329 height 27
